Goal: Task Accomplishment & Management: Use online tool/utility

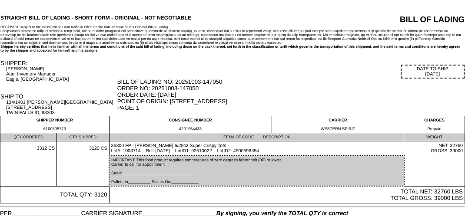
scroll to position [30, 0]
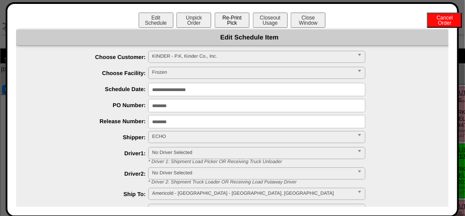
click at [225, 18] on button "Re-Print Pick" at bounding box center [232, 20] width 35 height 15
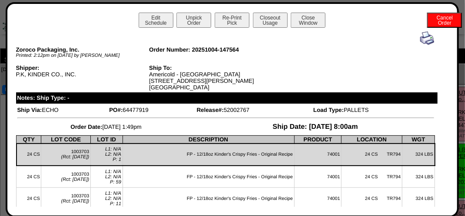
click at [420, 37] on img at bounding box center [427, 38] width 14 height 14
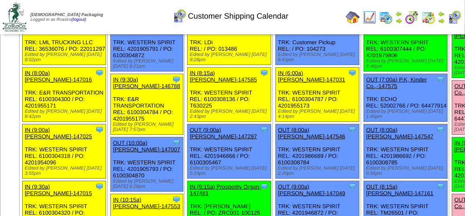
scroll to position [130, 0]
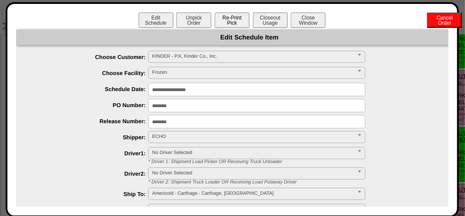
click at [229, 17] on button "Re-Print Pick" at bounding box center [232, 20] width 35 height 15
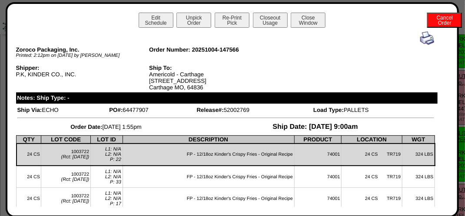
click at [420, 40] on img at bounding box center [427, 38] width 14 height 14
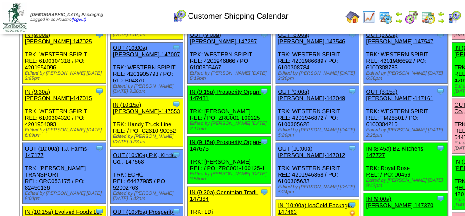
scroll to position [217, 0]
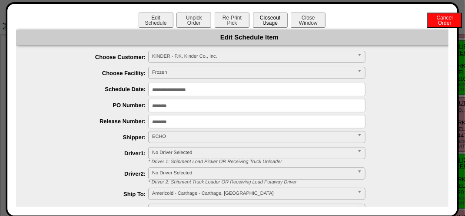
click at [256, 18] on button "Closeout Usage" at bounding box center [270, 20] width 35 height 15
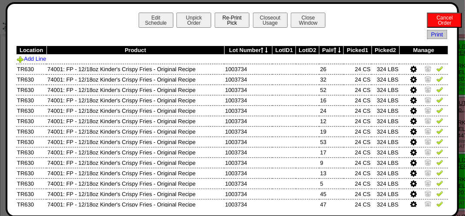
click at [239, 20] on button "Re-Print Pick" at bounding box center [232, 20] width 35 height 15
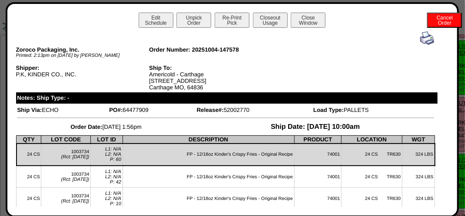
click at [420, 37] on img at bounding box center [427, 38] width 14 height 14
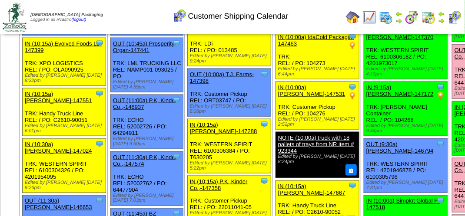
scroll to position [391, 0]
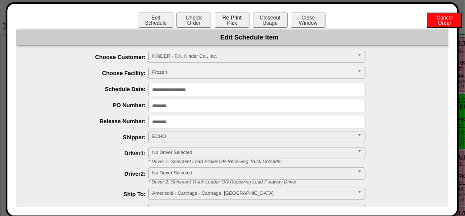
click at [238, 18] on button "Re-Print Pick" at bounding box center [232, 20] width 35 height 15
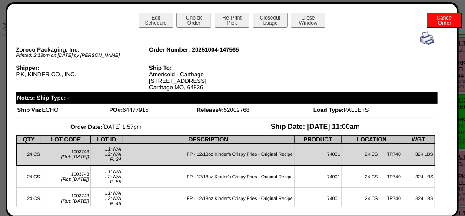
click at [426, 42] on img at bounding box center [427, 38] width 14 height 14
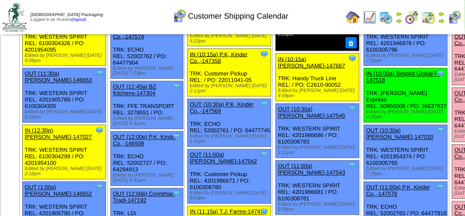
scroll to position [521, 0]
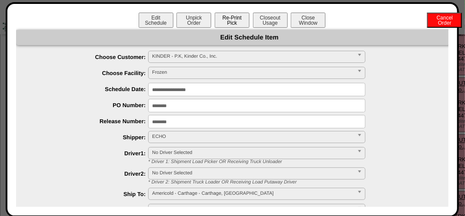
click at [217, 22] on button "Re-Print Pick" at bounding box center [232, 20] width 35 height 15
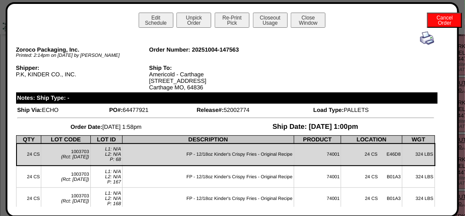
click at [421, 38] on img at bounding box center [427, 38] width 14 height 14
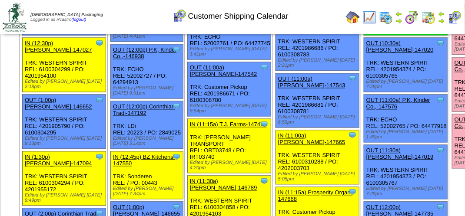
scroll to position [608, 0]
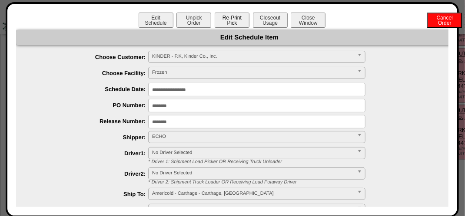
click at [240, 18] on button "Re-Print Pick" at bounding box center [232, 20] width 35 height 15
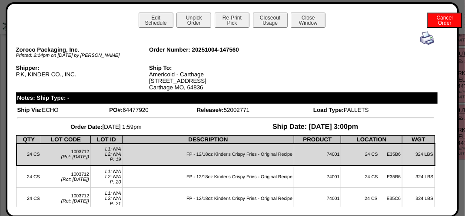
click at [424, 39] on img at bounding box center [427, 38] width 14 height 14
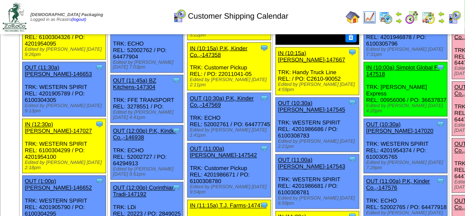
scroll to position [478, 0]
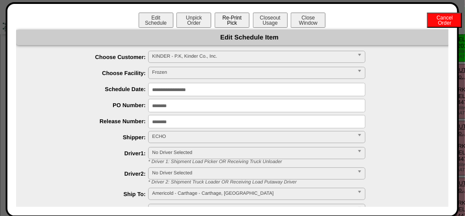
click at [236, 15] on button "Re-Print Pick" at bounding box center [232, 20] width 35 height 15
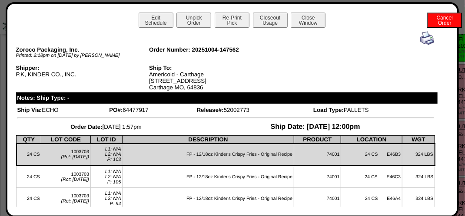
click at [420, 40] on img at bounding box center [427, 38] width 14 height 14
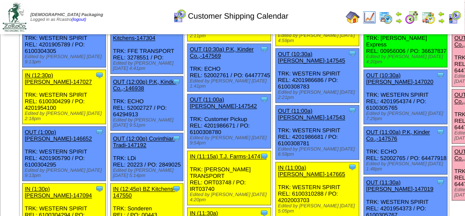
scroll to position [565, 0]
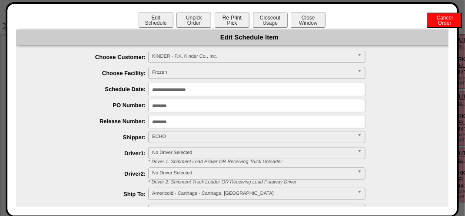
click at [226, 22] on button "Re-Print Pick" at bounding box center [232, 20] width 35 height 15
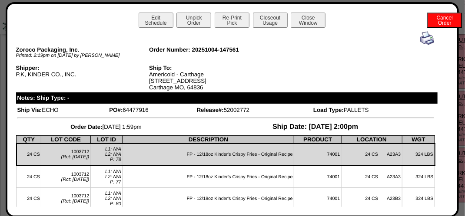
click at [408, 44] on div at bounding box center [225, 38] width 417 height 14
click at [425, 39] on img at bounding box center [427, 38] width 14 height 14
